Goal: Information Seeking & Learning: Learn about a topic

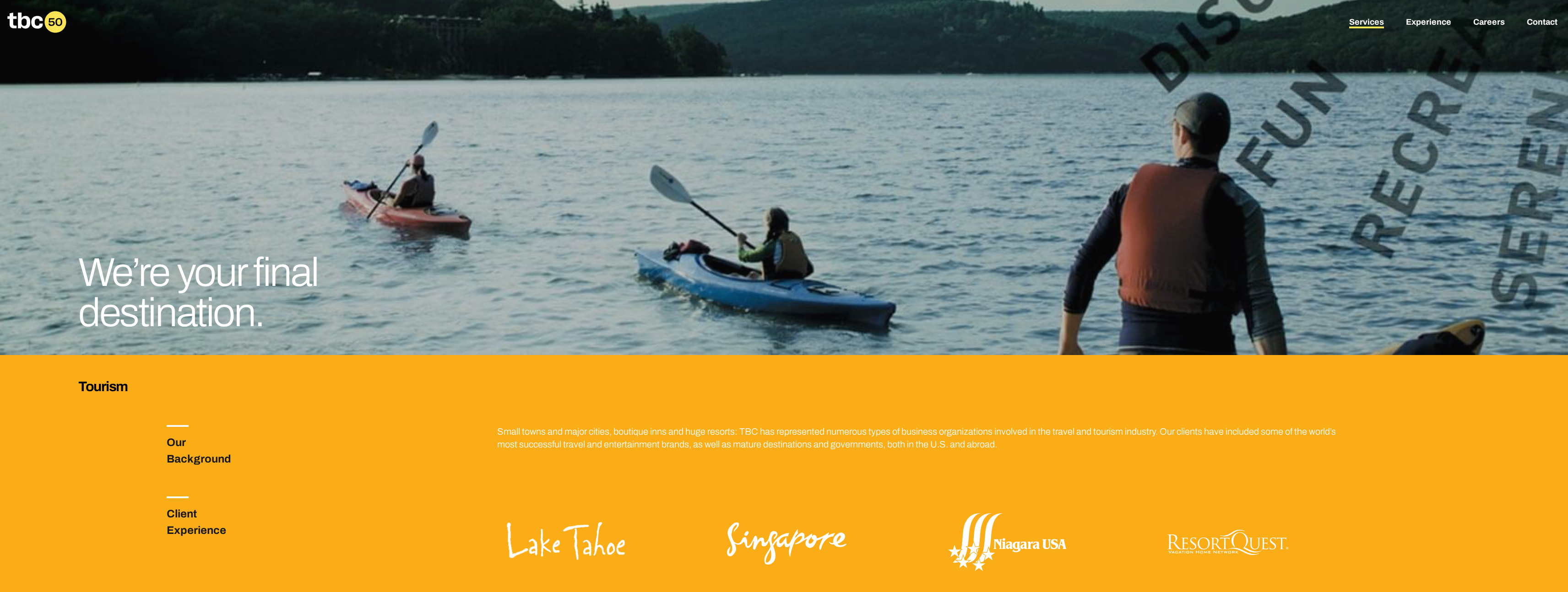
click at [1376, 26] on link "Services" at bounding box center [1366, 23] width 35 height 11
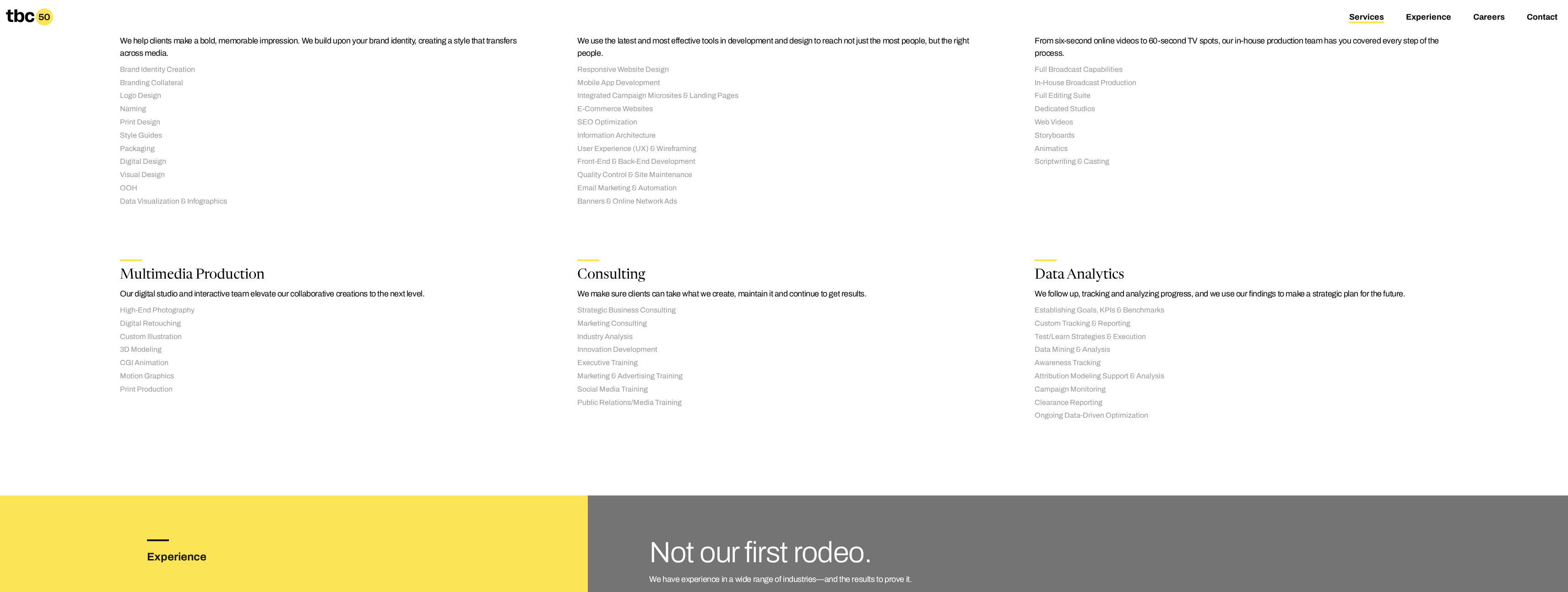
scroll to position [1039, 0]
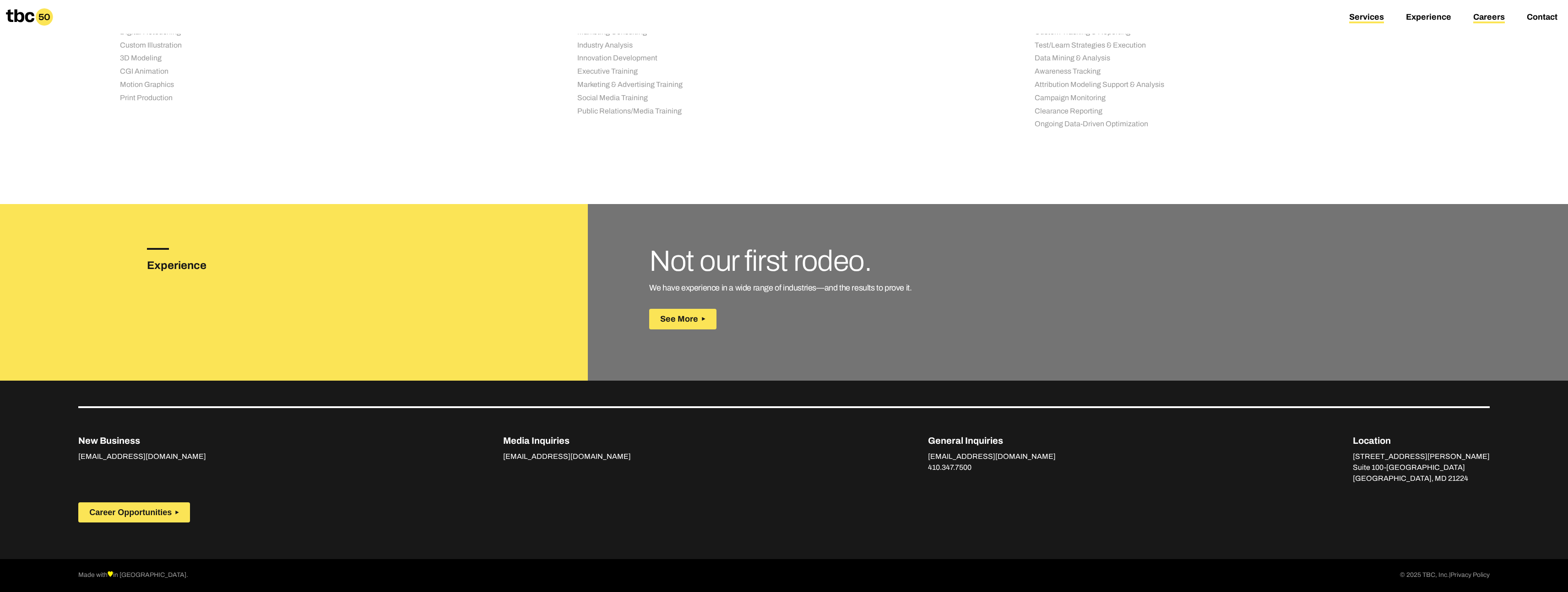
click at [1485, 16] on link "Careers" at bounding box center [1489, 18] width 32 height 11
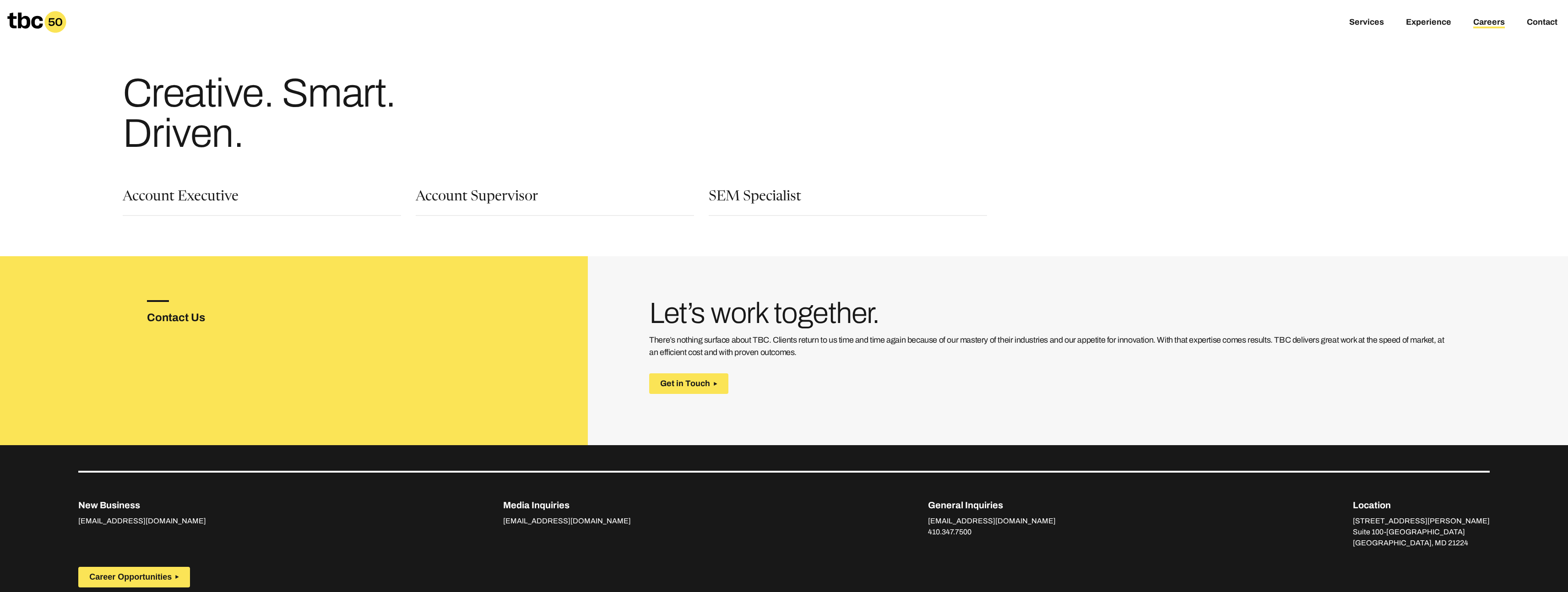
click at [538, 204] on div "Account Supervisor" at bounding box center [555, 203] width 278 height 26
click at [524, 202] on link "Account Supervisor" at bounding box center [477, 198] width 122 height 16
